Goal: Find specific page/section: Find specific page/section

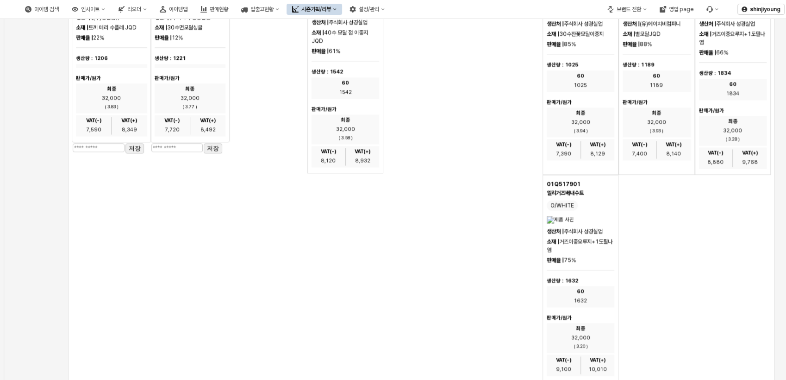
scroll to position [1491, 0]
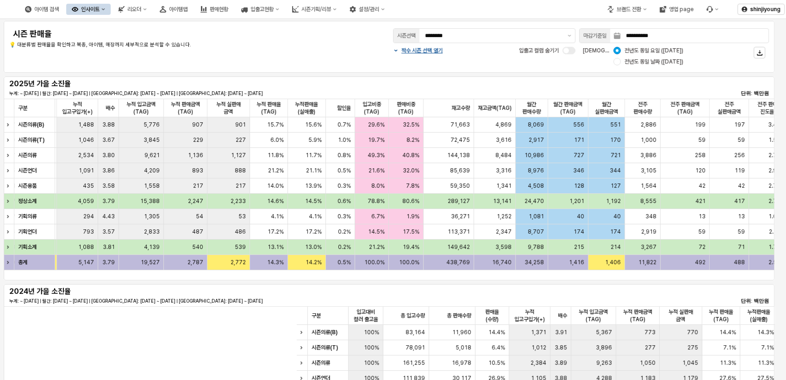
scroll to position [0, 463]
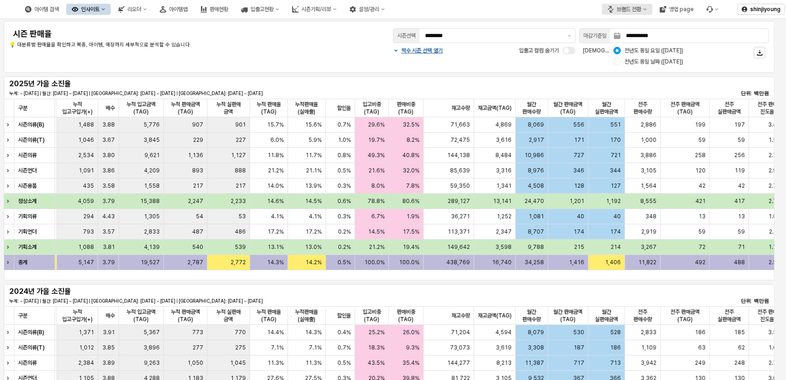
click at [647, 11] on icon "브랜드 전환" at bounding box center [645, 9] width 4 height 4
click at [235, 45] on p "💡 대분류별 판매율을 확인하고 복종, 아이템, 매장까지 세부적으로 분석할 수 있습니다." at bounding box center [167, 45] width 317 height 8
click at [187, 10] on div "아이템맵" at bounding box center [178, 9] width 19 height 6
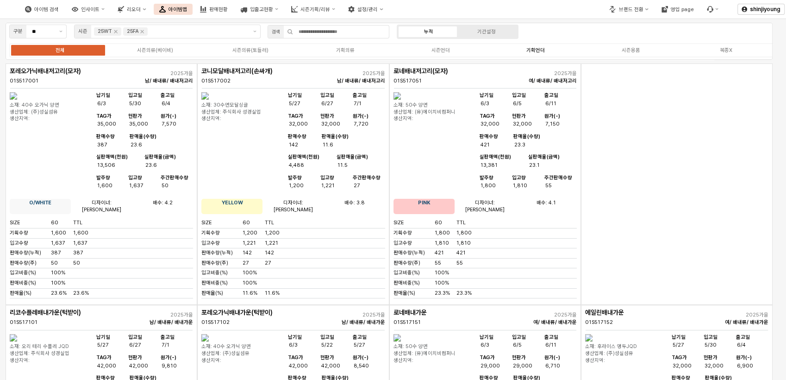
click at [541, 52] on div "기획언더" at bounding box center [535, 50] width 19 height 6
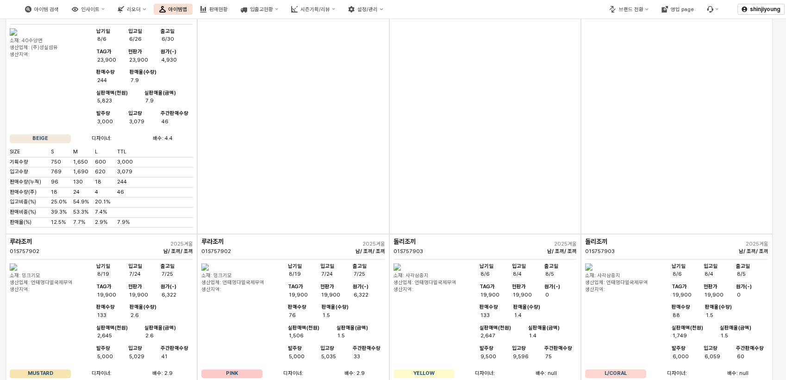
scroll to position [3703, 0]
